Goal: Find specific fact: Find specific fact

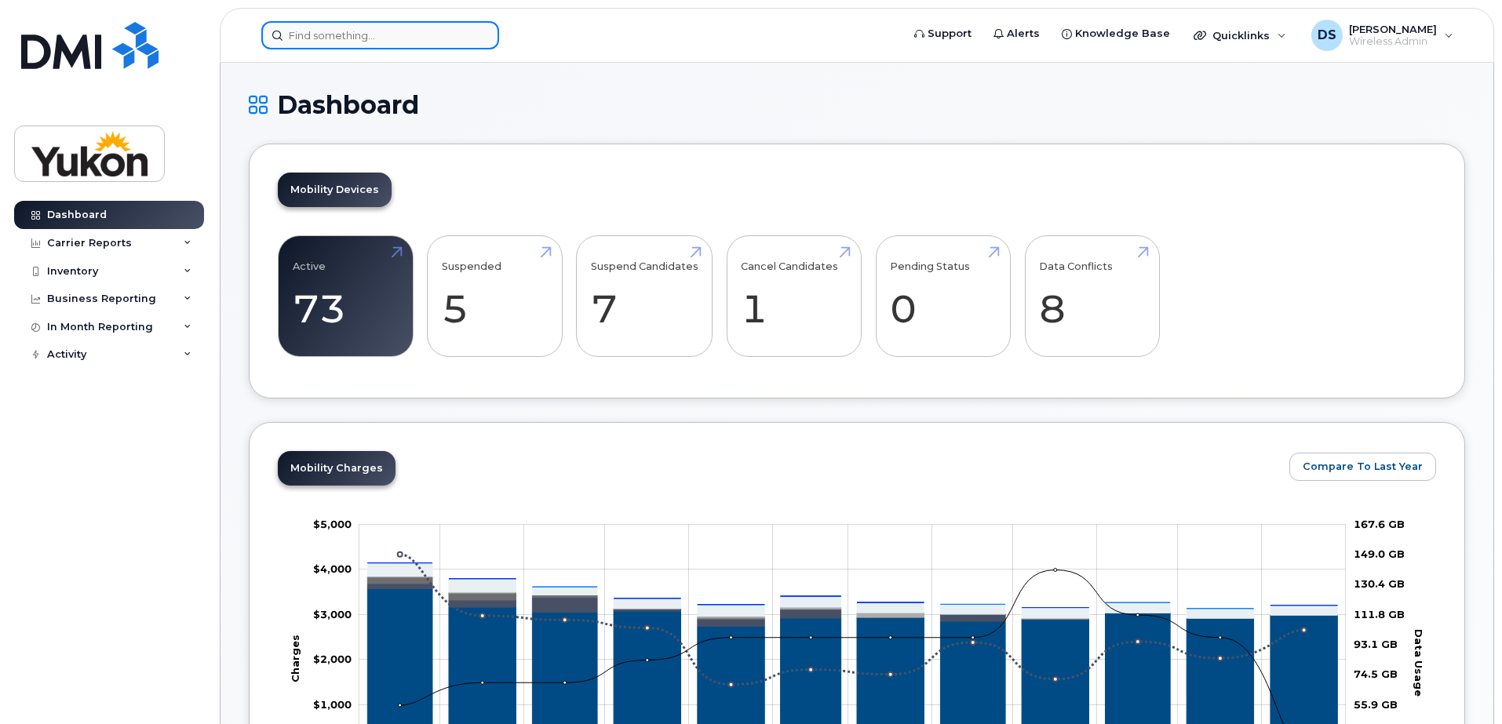
click at [363, 38] on input at bounding box center [380, 35] width 238 height 28
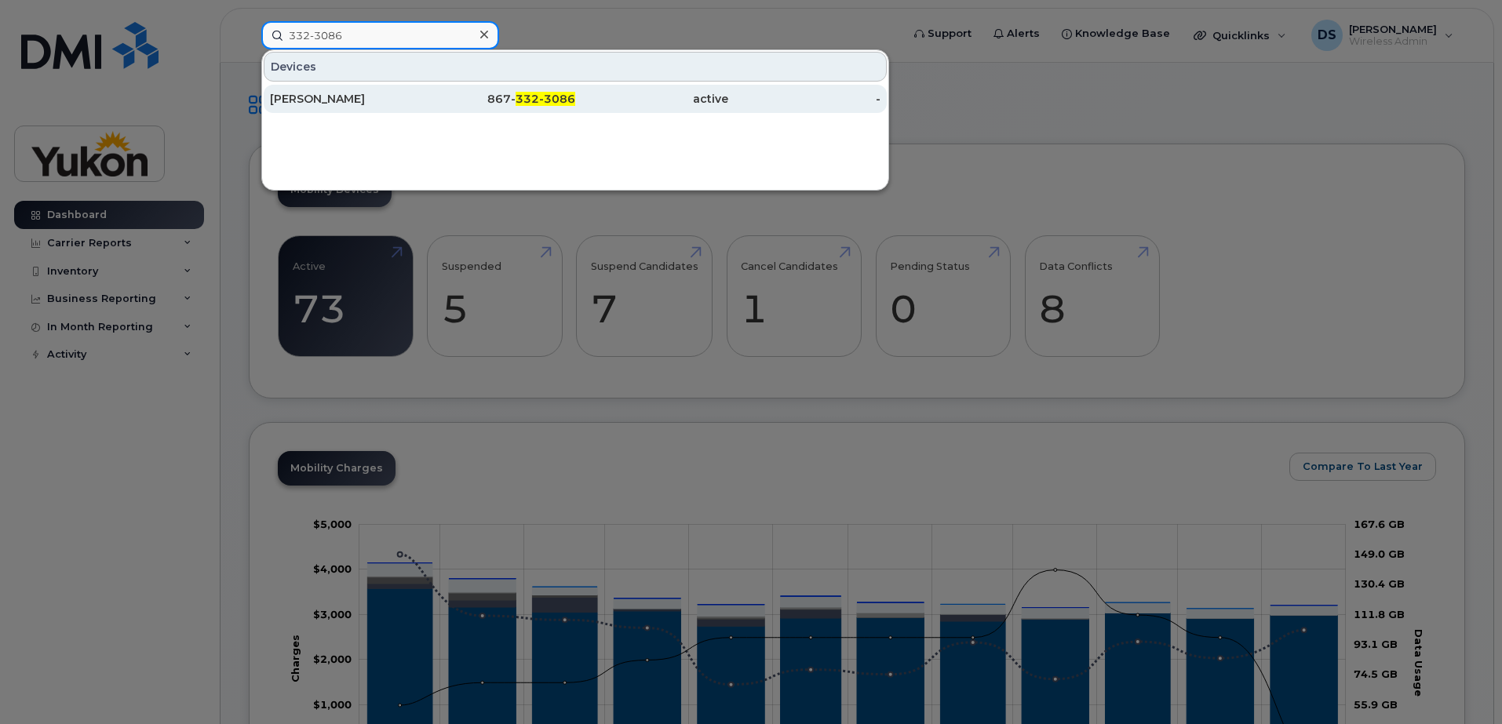
type input "332-3086"
click at [346, 91] on div "[PERSON_NAME]" at bounding box center [346, 99] width 153 height 28
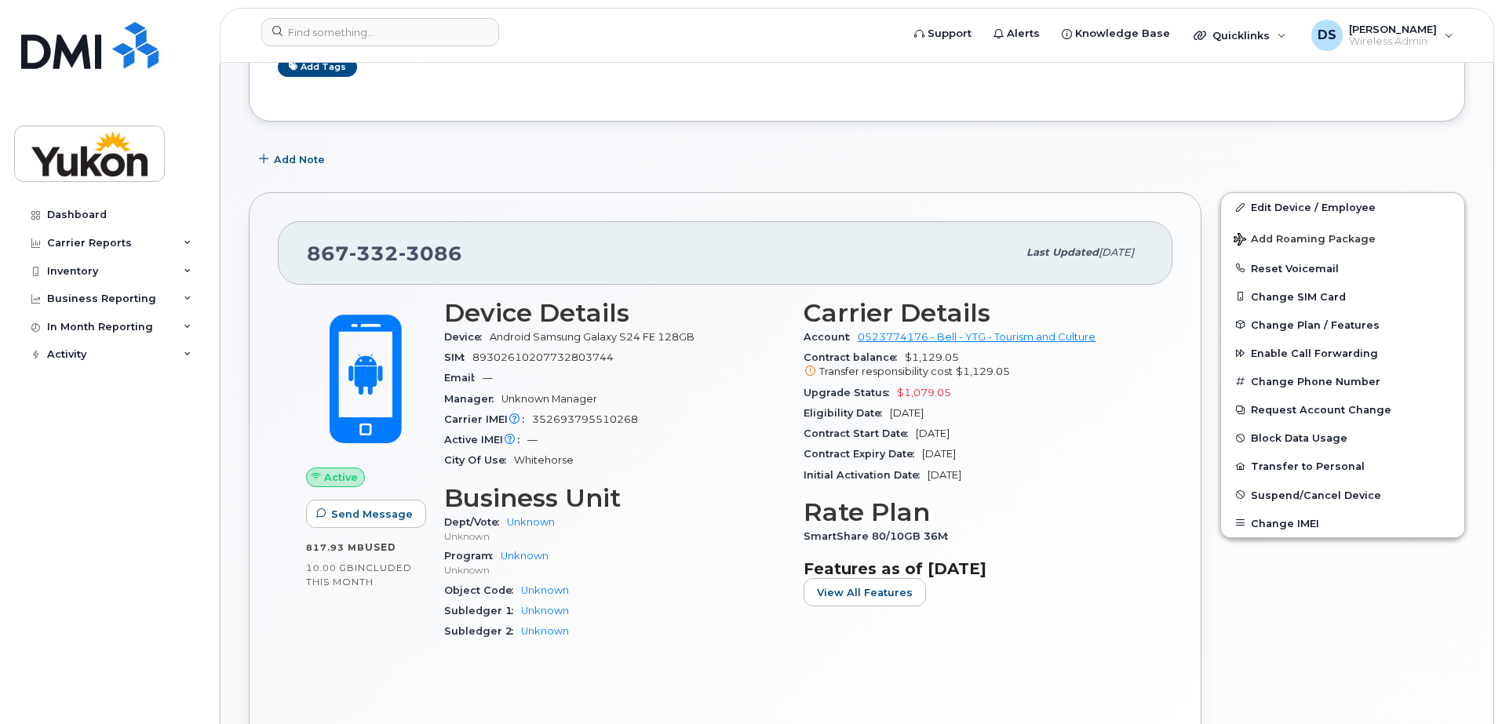
scroll to position [235, 0]
